Goal: Task Accomplishment & Management: Use online tool/utility

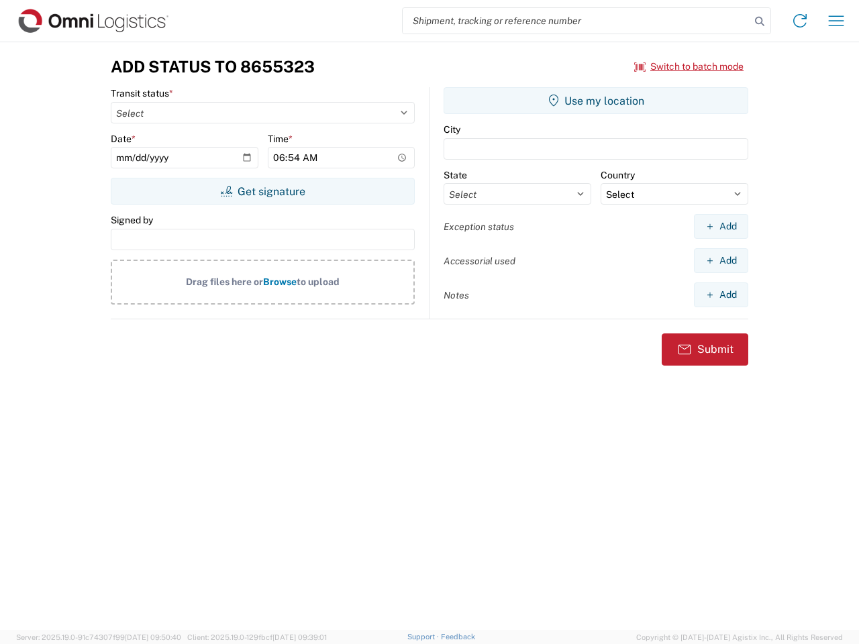
click at [577, 21] on input "search" at bounding box center [577, 21] width 348 height 26
click at [760, 21] on icon at bounding box center [760, 21] width 19 height 19
click at [800, 21] on icon at bounding box center [799, 20] width 21 height 21
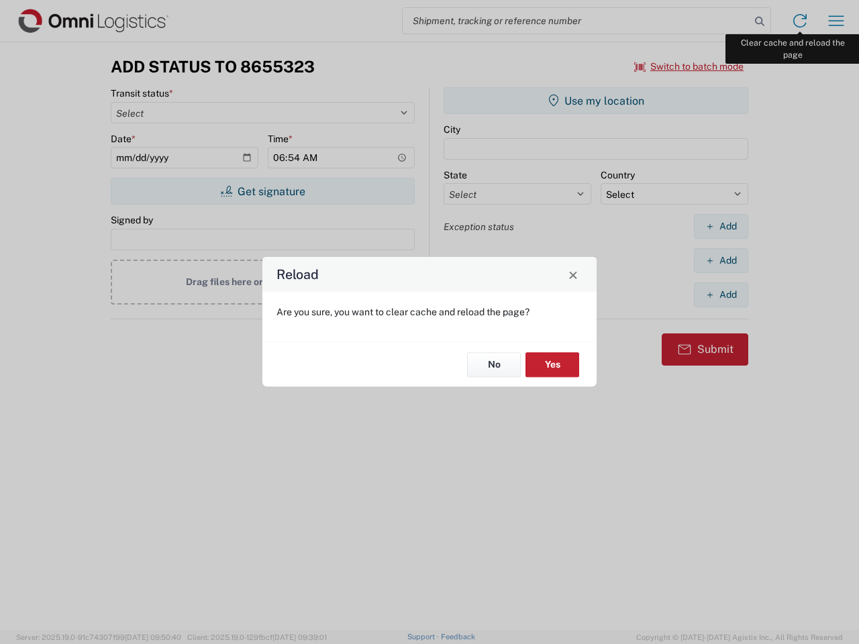
click at [836, 21] on div "Reload Are you sure, you want to clear cache and reload the page? No Yes" at bounding box center [429, 322] width 859 height 644
click at [689, 66] on div "Reload Are you sure, you want to clear cache and reload the page? No Yes" at bounding box center [429, 322] width 859 height 644
click at [262, 191] on div "Reload Are you sure, you want to clear cache and reload the page? No Yes" at bounding box center [429, 322] width 859 height 644
click at [596, 101] on div "Reload Are you sure, you want to clear cache and reload the page? No Yes" at bounding box center [429, 322] width 859 height 644
click at [721, 226] on div "Reload Are you sure, you want to clear cache and reload the page? No Yes" at bounding box center [429, 322] width 859 height 644
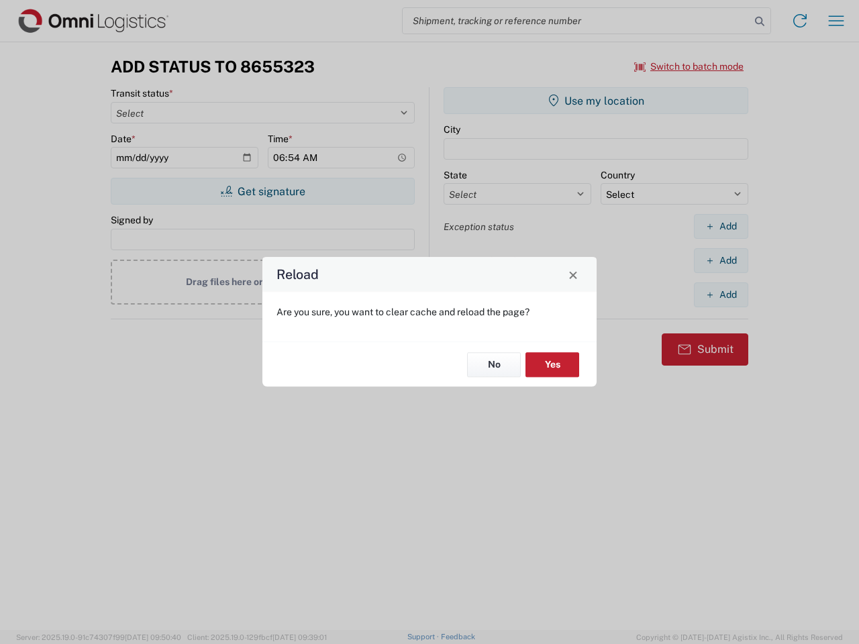
click at [721, 260] on div "Reload Are you sure, you want to clear cache and reload the page? No Yes" at bounding box center [429, 322] width 859 height 644
click at [721, 295] on div "Reload Are you sure, you want to clear cache and reload the page? No Yes" at bounding box center [429, 322] width 859 height 644
